Goal: Check status: Check status

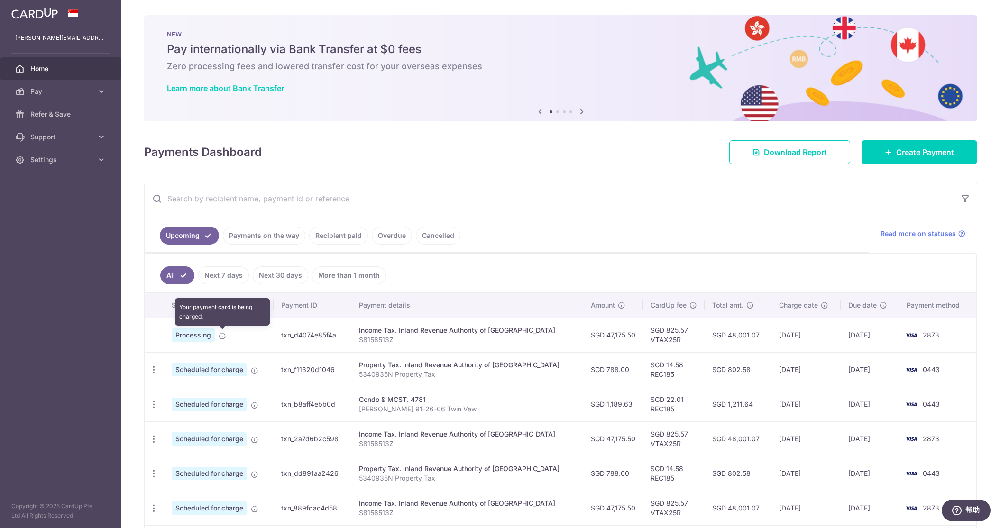
click at [221, 333] on icon at bounding box center [223, 336] width 8 height 8
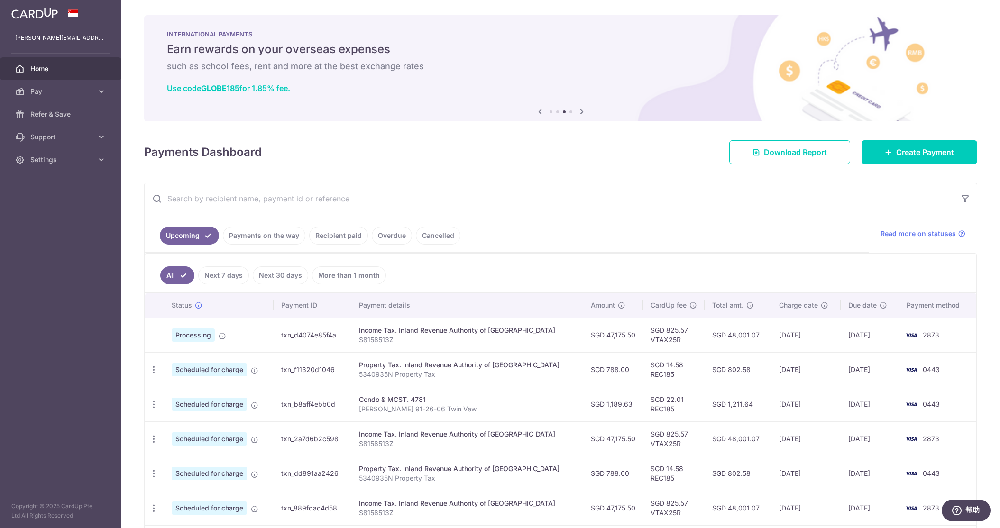
click at [629, 196] on input "text" at bounding box center [549, 198] width 809 height 30
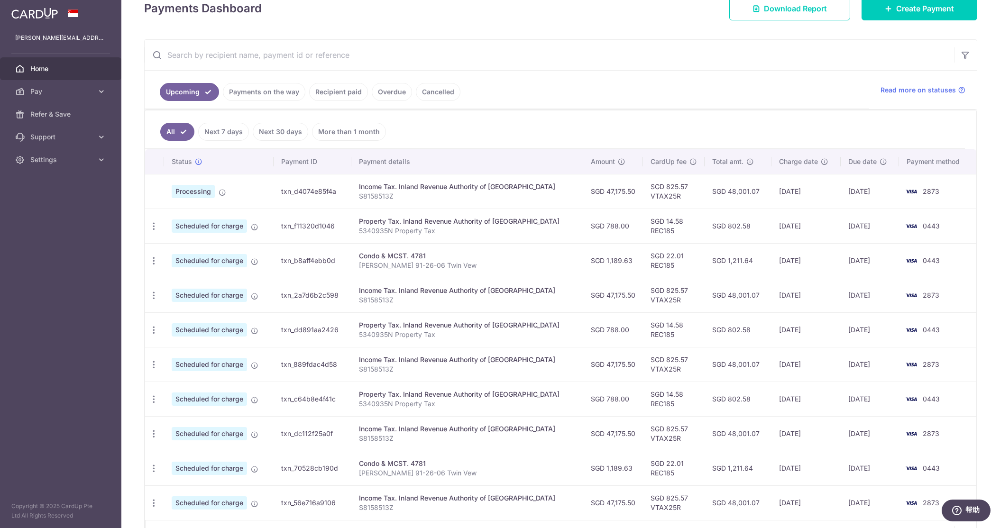
scroll to position [205, 0]
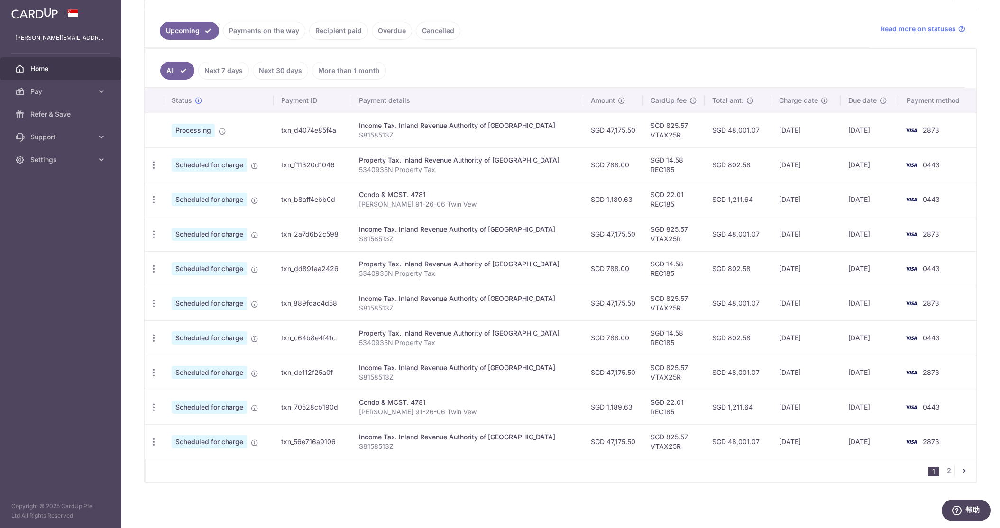
click at [219, 136] on td "Processing" at bounding box center [219, 130] width 110 height 35
click at [222, 130] on icon at bounding box center [223, 132] width 8 height 8
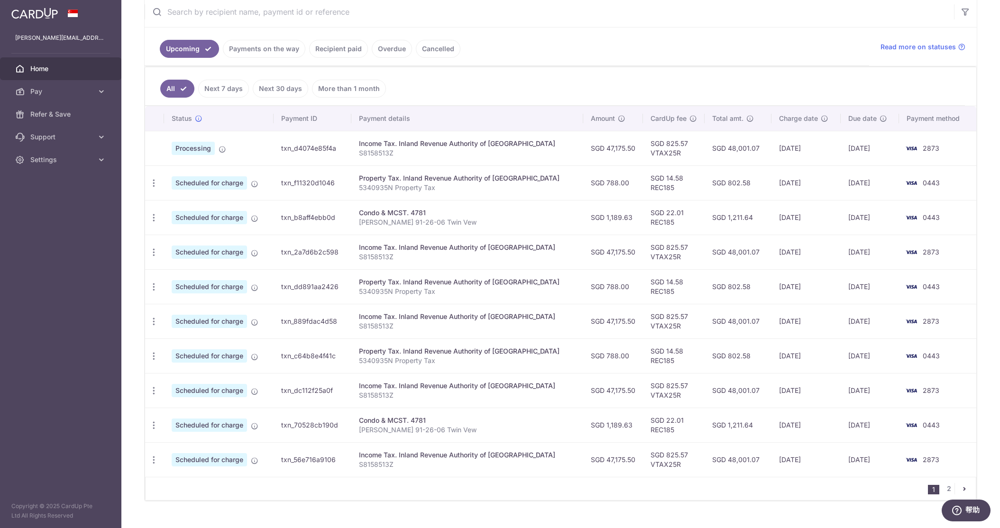
scroll to position [205, 0]
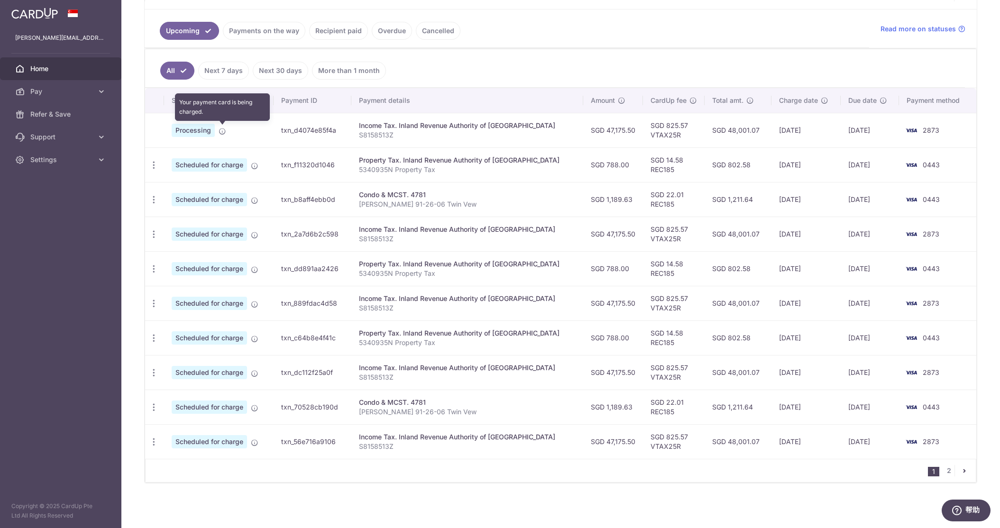
click at [224, 127] on span at bounding box center [223, 130] width 8 height 8
click at [256, 36] on link "Payments on the way" at bounding box center [264, 31] width 82 height 18
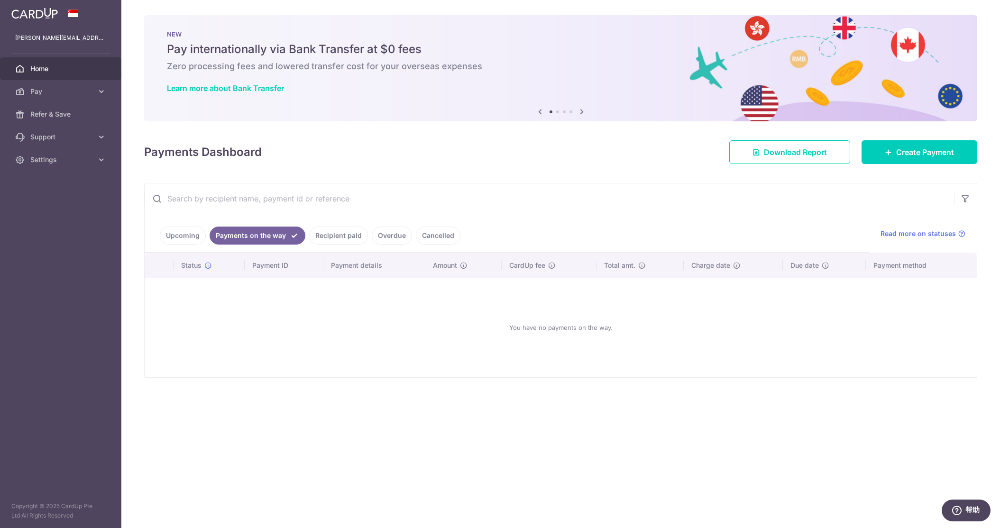
click at [328, 237] on link "Recipient paid" at bounding box center [338, 236] width 59 height 18
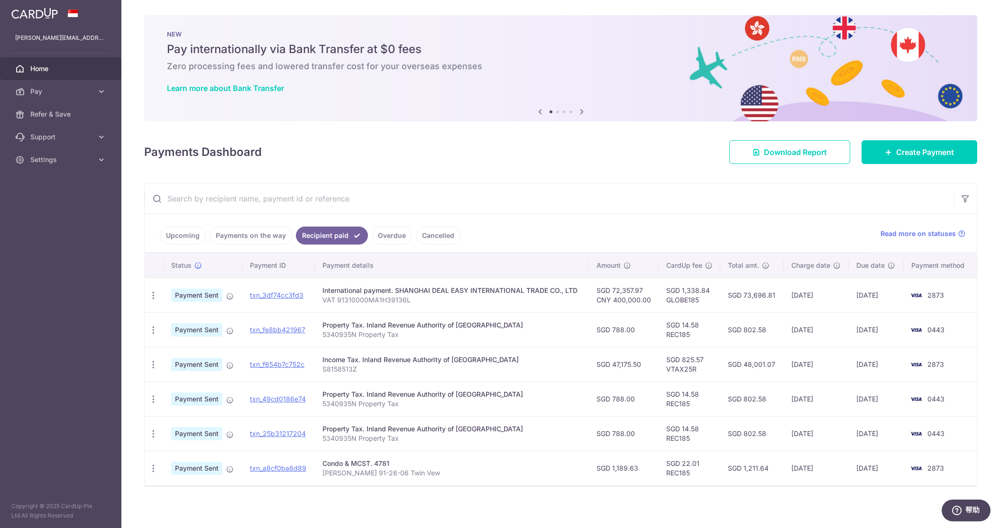
click at [382, 233] on link "Overdue" at bounding box center [392, 236] width 40 height 18
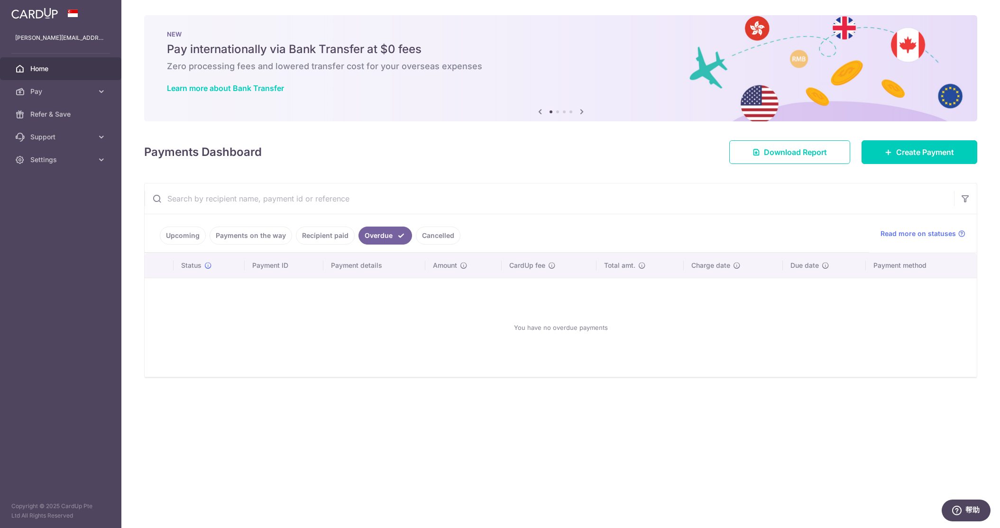
click at [433, 234] on link "Cancelled" at bounding box center [438, 236] width 45 height 18
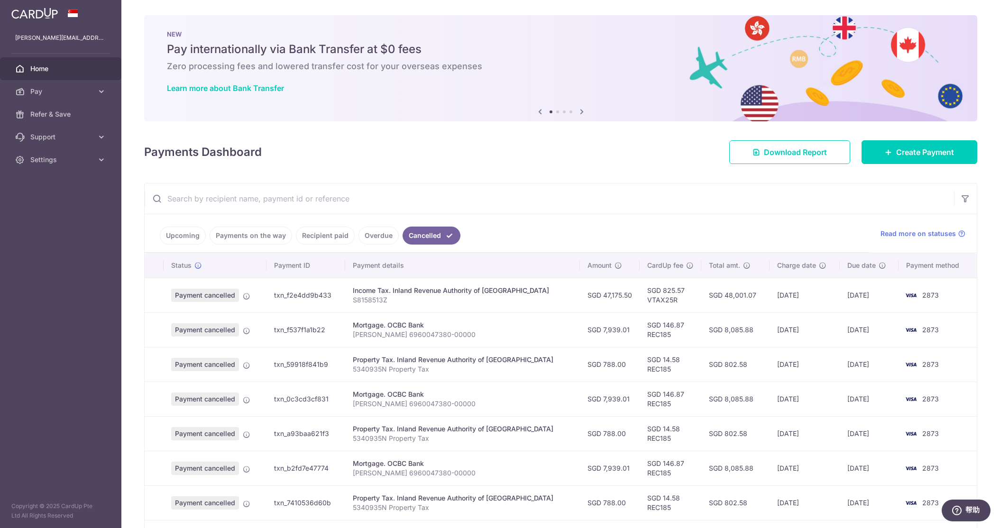
click at [192, 238] on link "Upcoming" at bounding box center [183, 236] width 46 height 18
